Goal: Find specific page/section: Find specific page/section

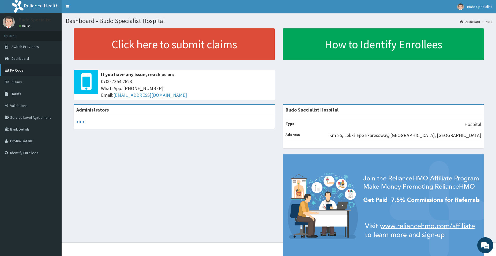
click at [17, 69] on link "PA Code" at bounding box center [31, 70] width 62 height 12
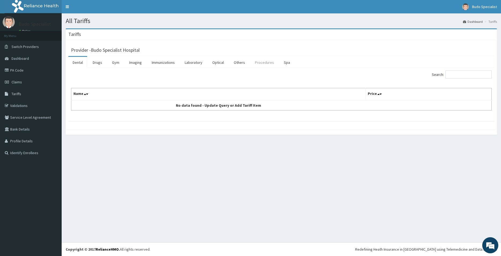
click at [260, 62] on link "Procedures" at bounding box center [265, 62] width 28 height 11
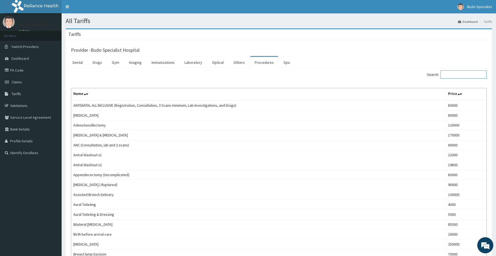
click at [461, 75] on input "Search:" at bounding box center [464, 74] width 46 height 8
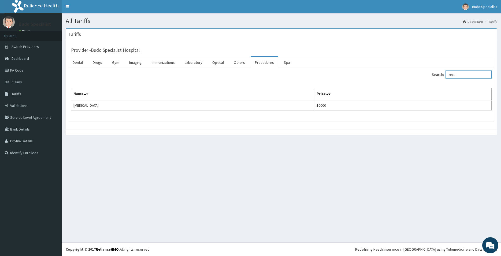
type input "circu"
click at [16, 70] on link "PA Code" at bounding box center [31, 70] width 62 height 12
